Goal: Task Accomplishment & Management: Use online tool/utility

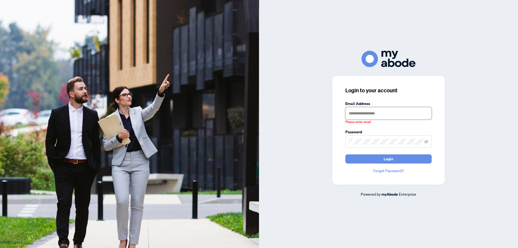
type input "**********"
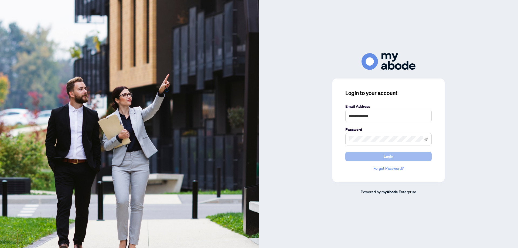
click at [351, 158] on button "Login" at bounding box center [389, 156] width 86 height 9
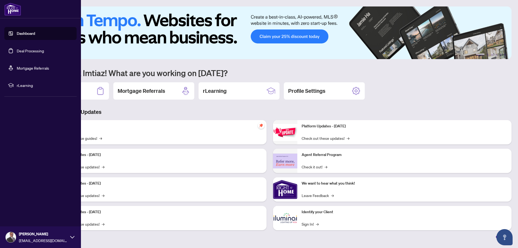
click at [35, 52] on link "Deal Processing" at bounding box center [30, 50] width 27 height 5
